Goal: Transaction & Acquisition: Download file/media

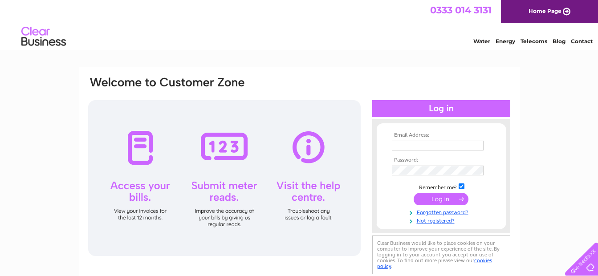
type input "laura@enhancescotland.com"
click at [423, 199] on input "submit" at bounding box center [440, 199] width 55 height 12
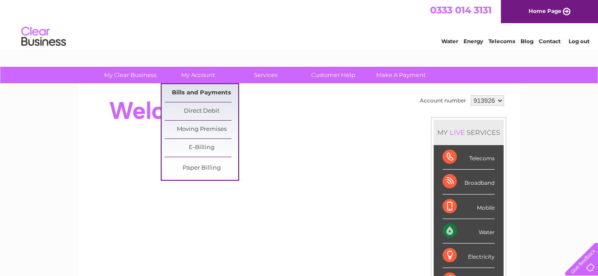
click at [203, 87] on link "Bills and Payments" at bounding box center [201, 93] width 73 height 18
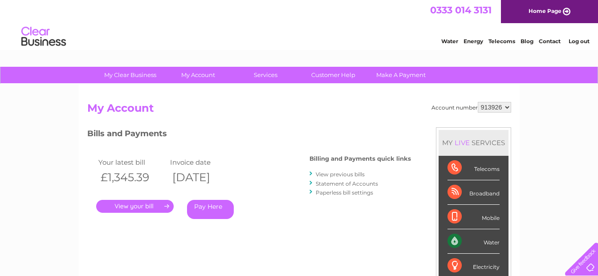
click at [322, 175] on link "View previous bills" at bounding box center [340, 174] width 49 height 7
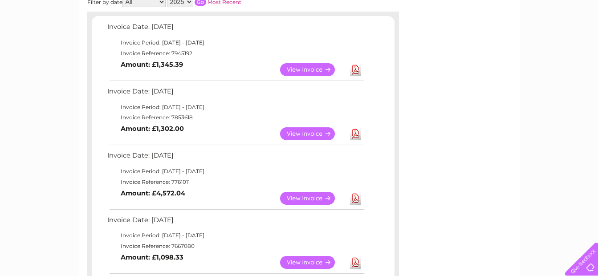
scroll to position [147, 0]
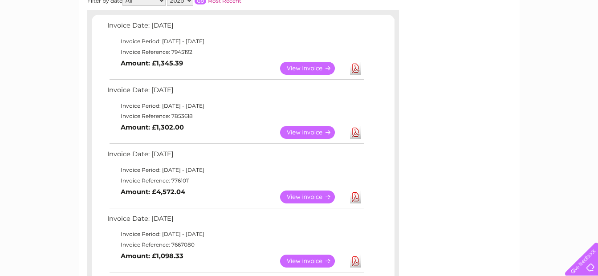
click at [312, 197] on link "View" at bounding box center [312, 197] width 65 height 13
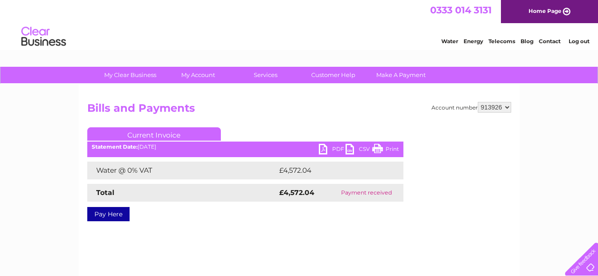
click at [320, 149] on link "PDF" at bounding box center [332, 150] width 27 height 13
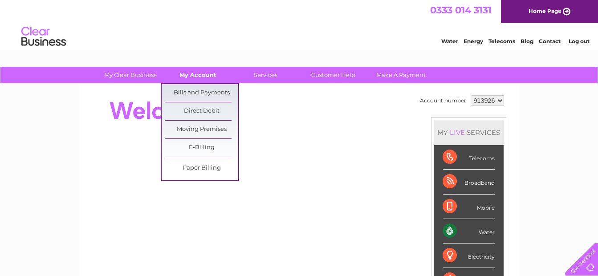
click at [197, 69] on link "My Account" at bounding box center [197, 75] width 73 height 16
click at [191, 85] on link "Bills and Payments" at bounding box center [201, 93] width 73 height 18
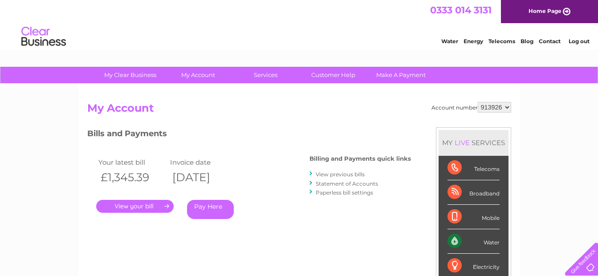
click at [344, 172] on link "View previous bills" at bounding box center [340, 174] width 49 height 7
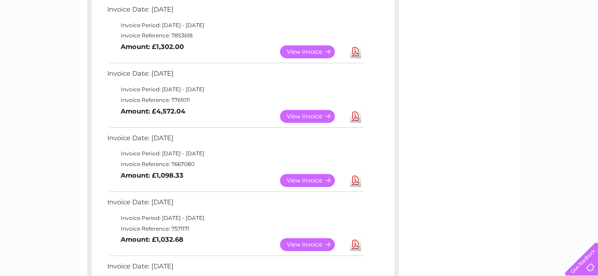
scroll to position [215, 0]
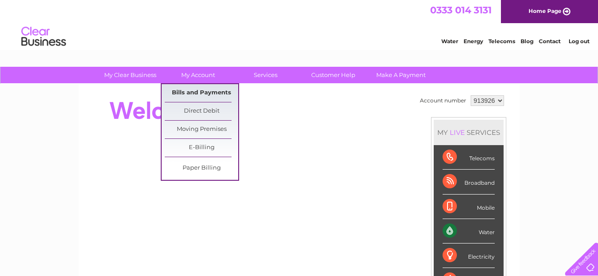
click at [180, 85] on link "Bills and Payments" at bounding box center [201, 93] width 73 height 18
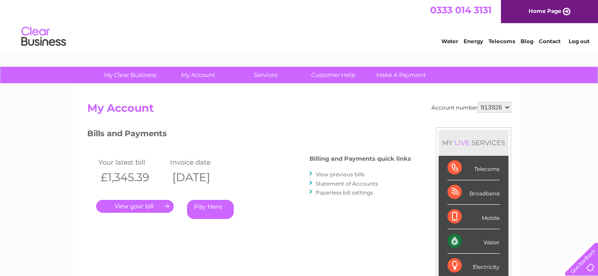
click at [336, 173] on link "View previous bills" at bounding box center [340, 174] width 49 height 7
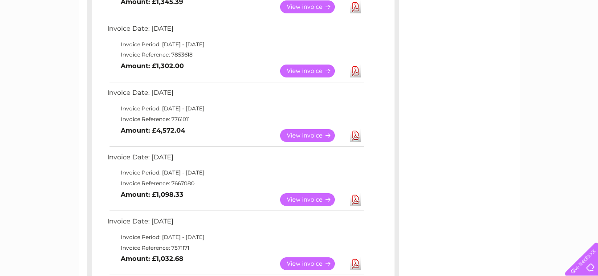
scroll to position [226, 0]
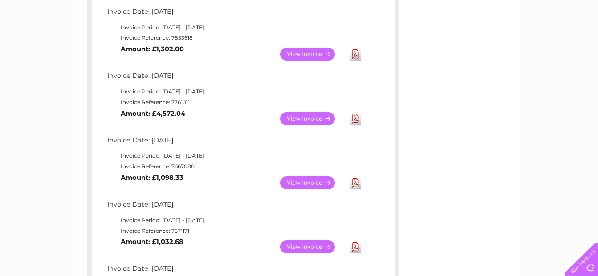
click at [308, 122] on link "View" at bounding box center [312, 118] width 65 height 13
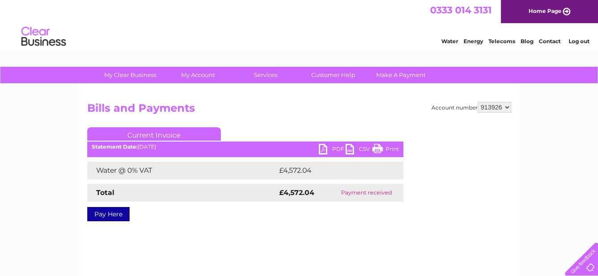
click at [323, 148] on link "PDF" at bounding box center [332, 150] width 27 height 13
